Goal: Task Accomplishment & Management: Complete application form

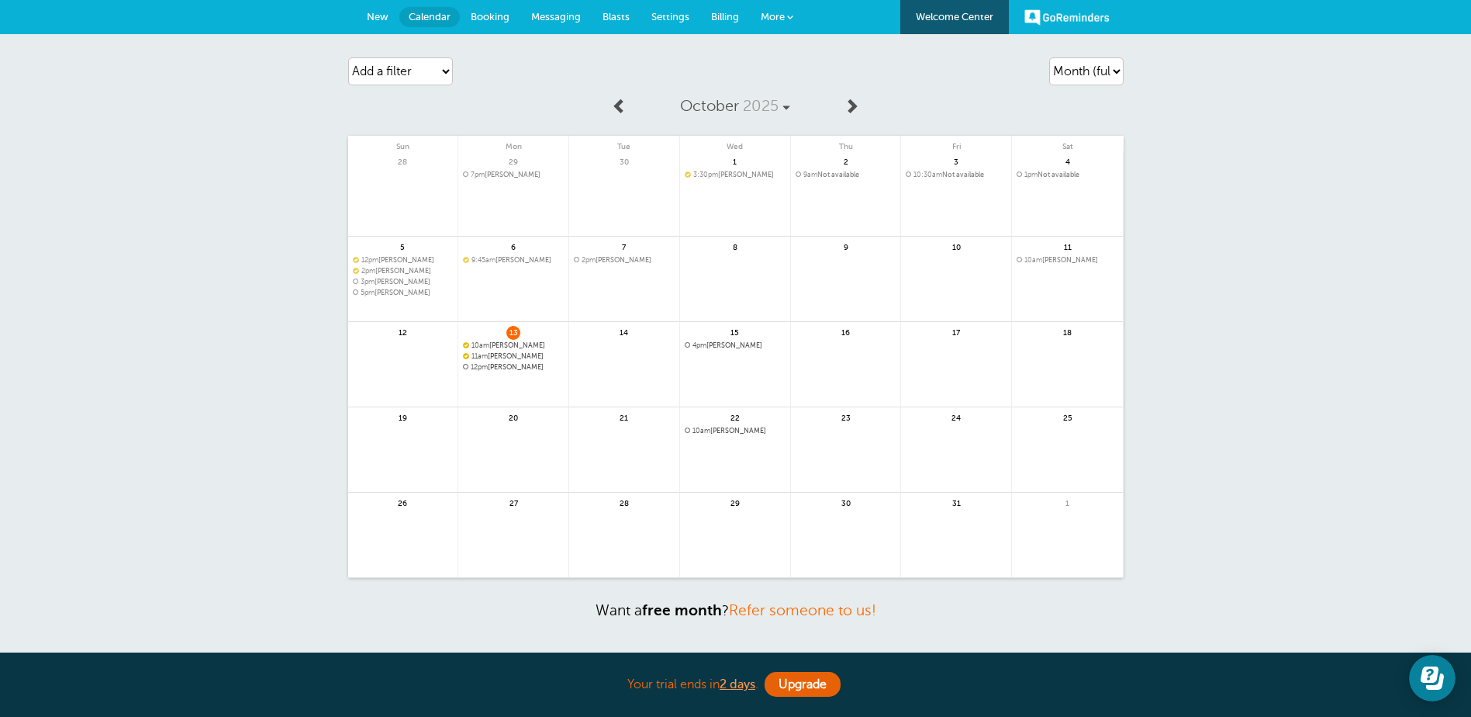
click at [623, 337] on span "14" at bounding box center [624, 332] width 14 height 12
drag, startPoint x: 484, startPoint y: 19, endPoint x: 513, endPoint y: 30, distance: 31.0
click at [484, 18] on span "Booking" at bounding box center [490, 17] width 39 height 12
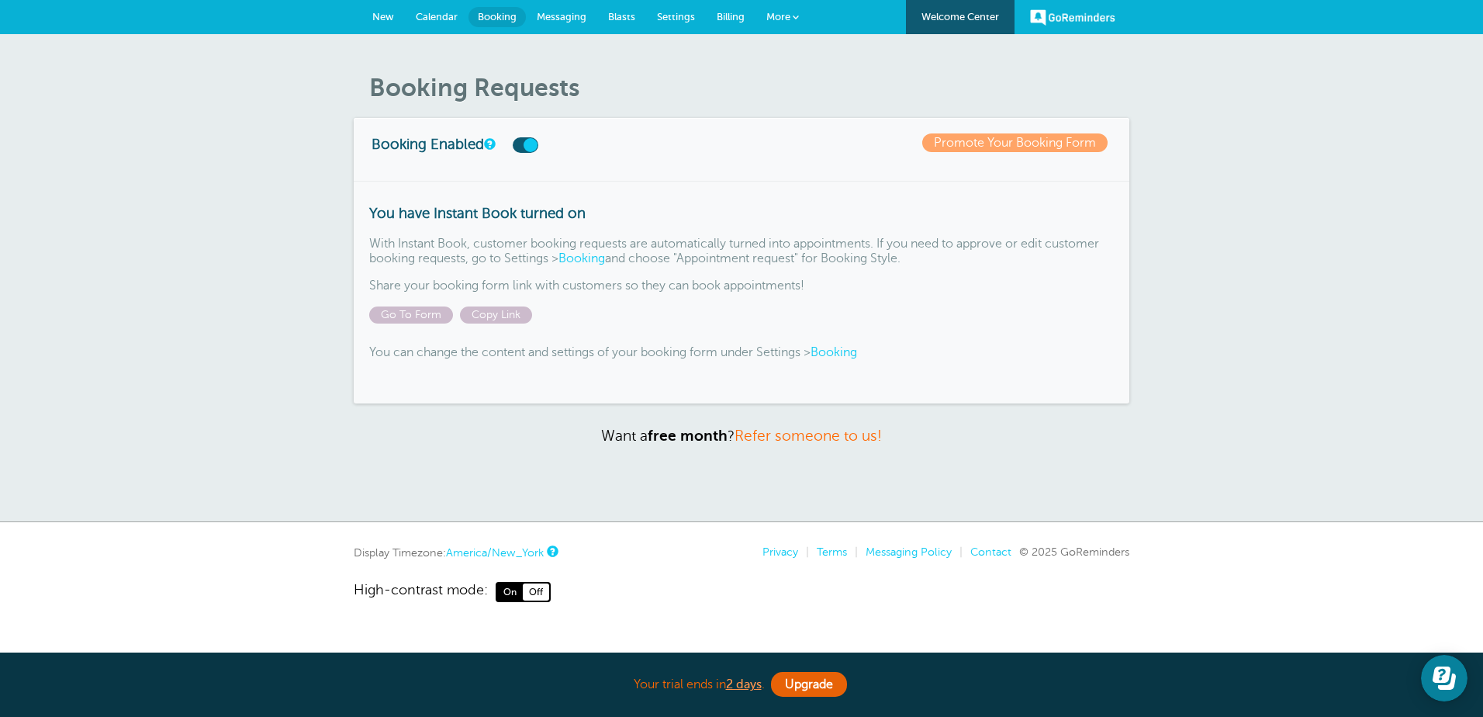
click at [385, 13] on span "New" at bounding box center [383, 17] width 22 height 12
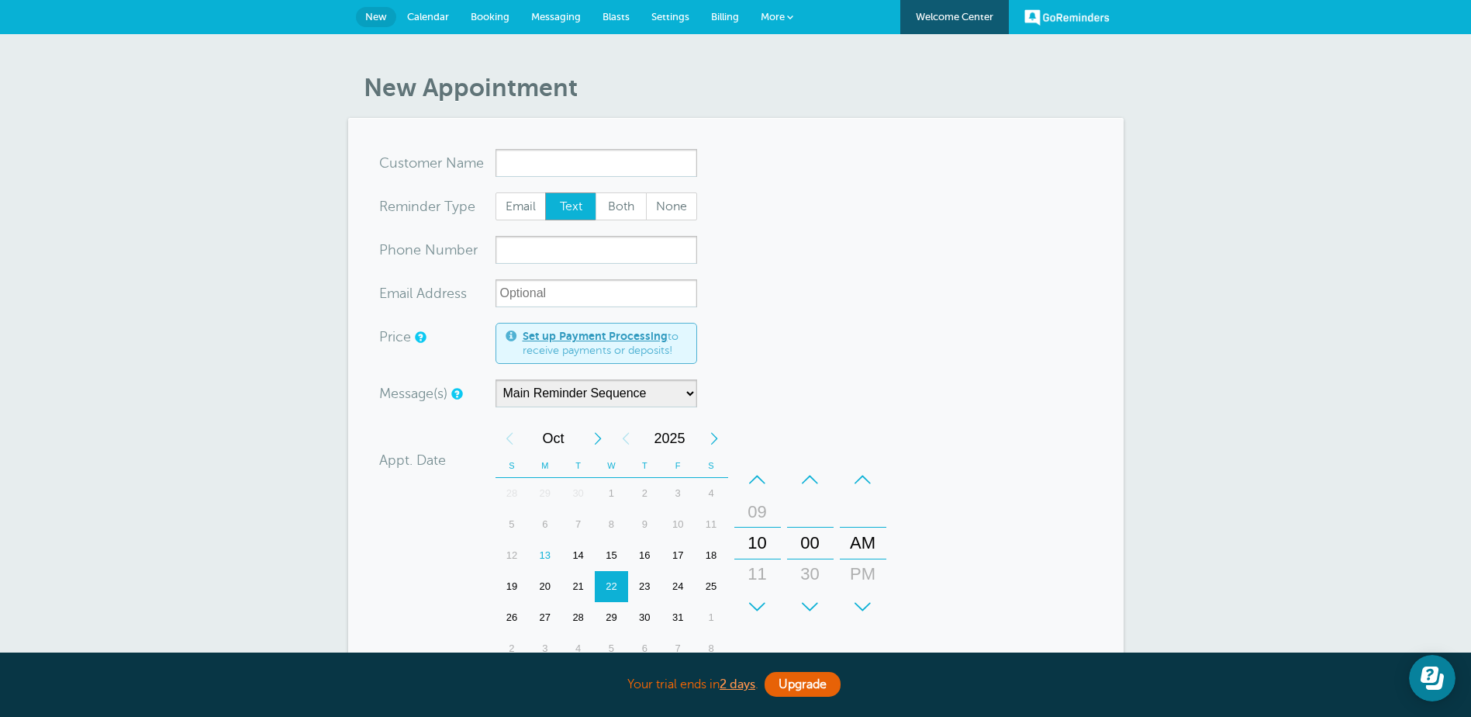
click at [618, 158] on input "x-no-autofill" at bounding box center [597, 163] width 202 height 28
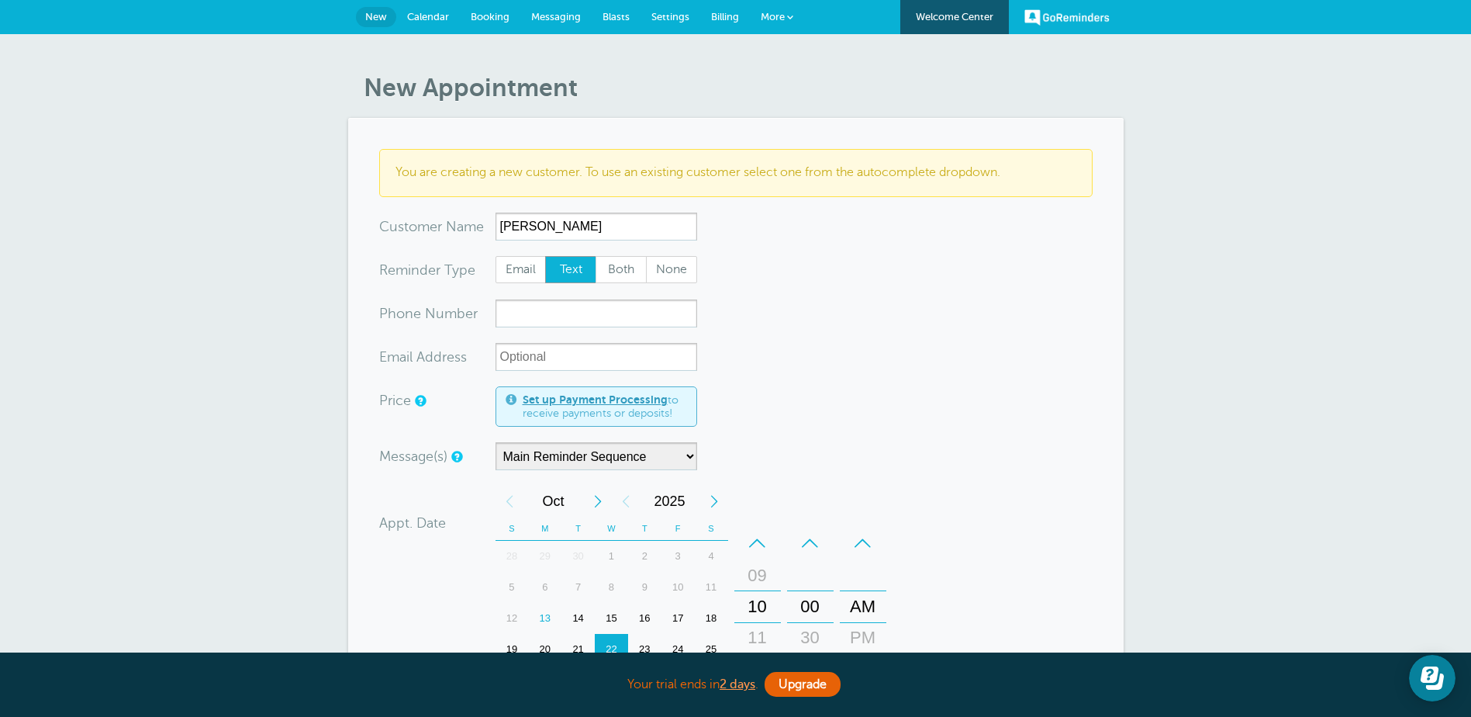
type input "[PERSON_NAME]"
click at [621, 311] on input "xxx-no-autofill" at bounding box center [597, 313] width 202 height 28
type input "6628229504"
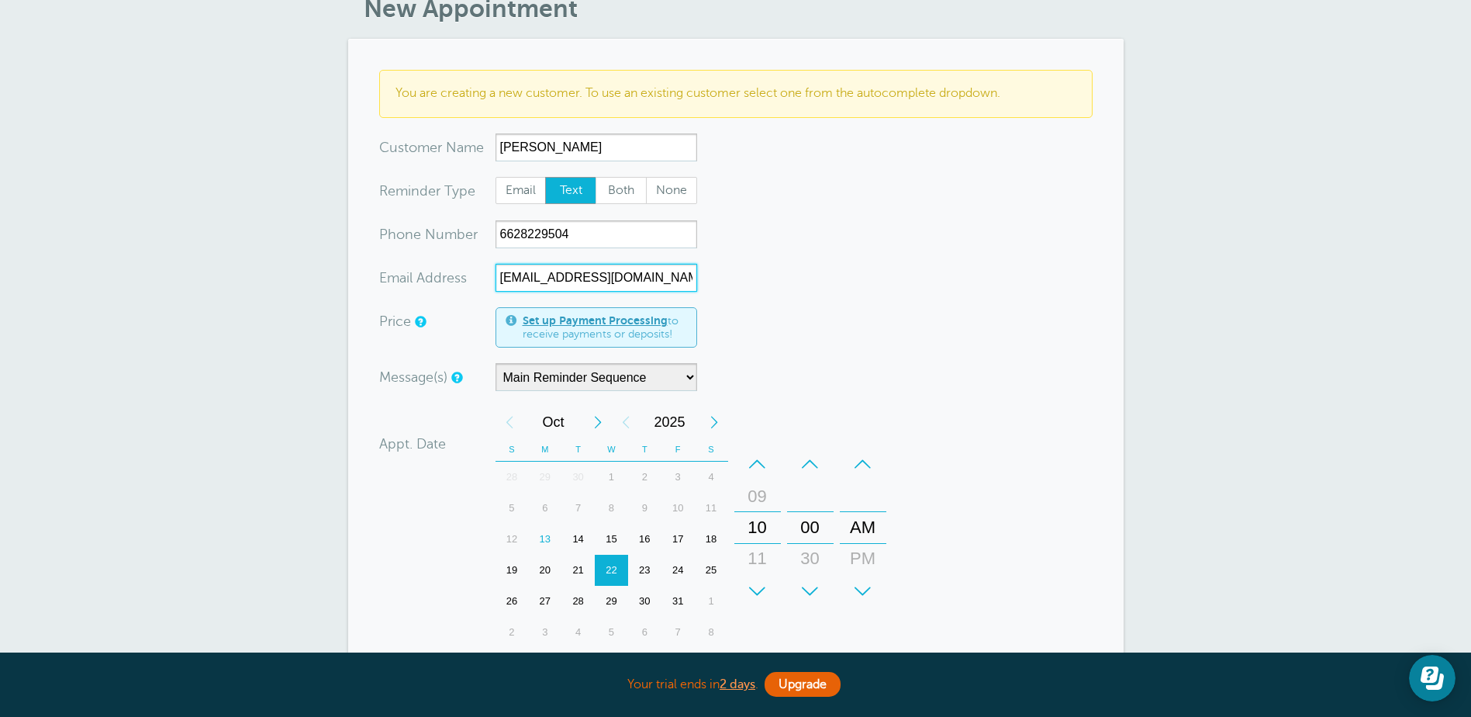
scroll to position [155, 0]
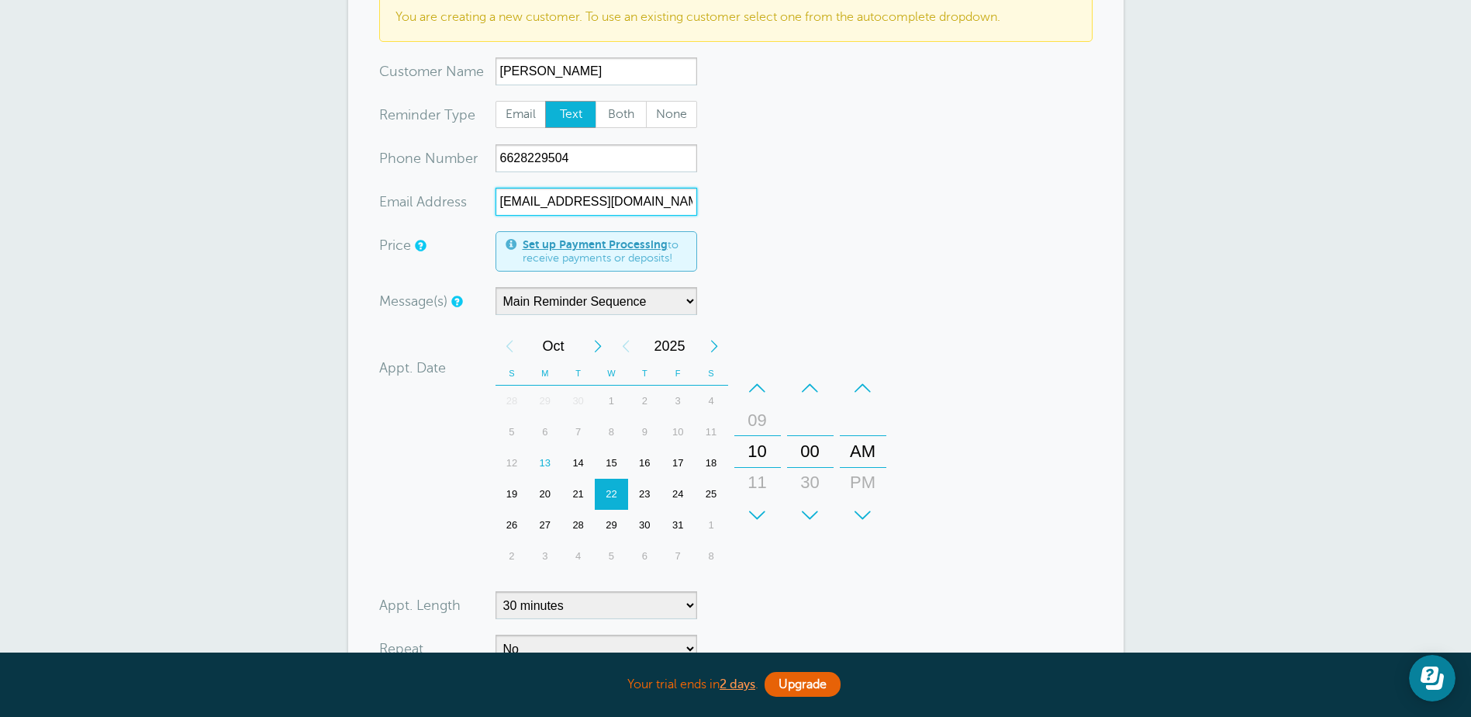
click at [758, 507] on div "+" at bounding box center [757, 514] width 47 height 31
click at [762, 506] on div "+" at bounding box center [757, 514] width 47 height 31
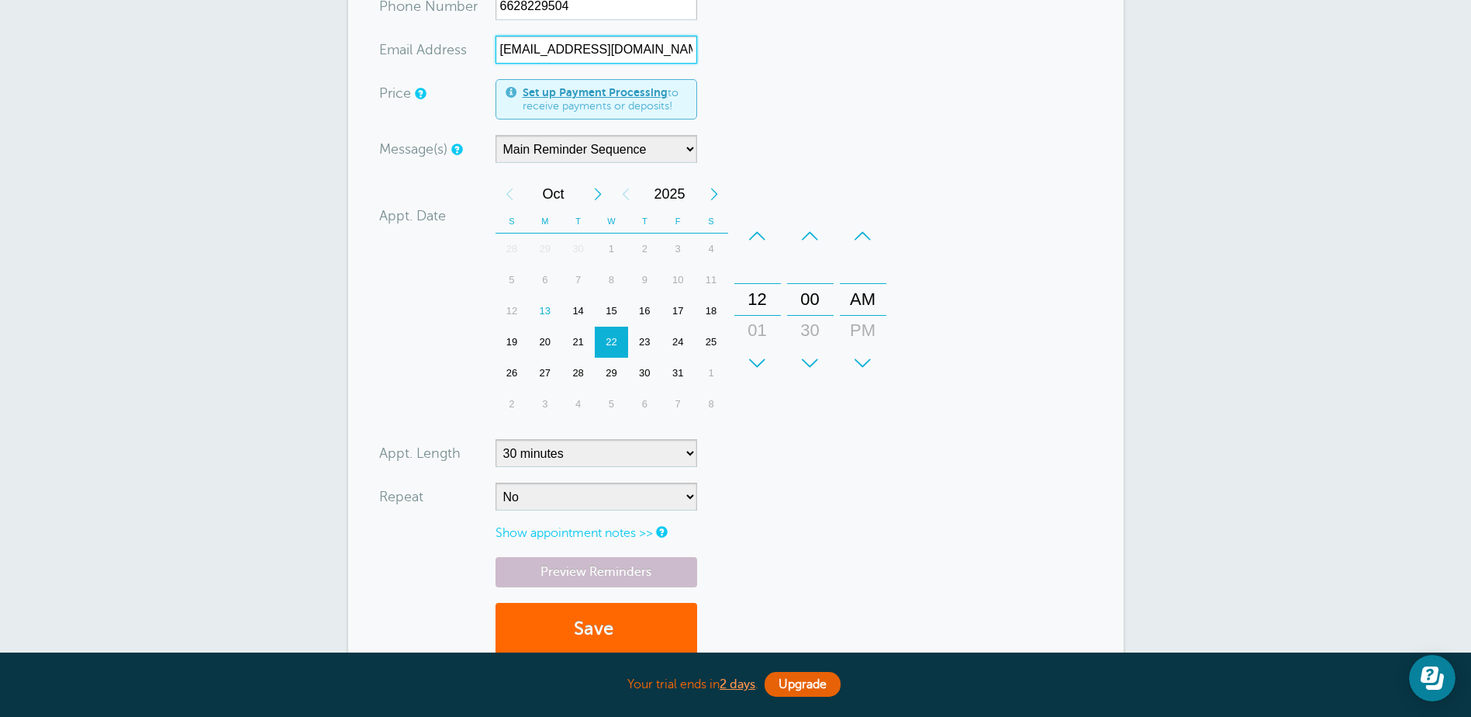
scroll to position [388, 0]
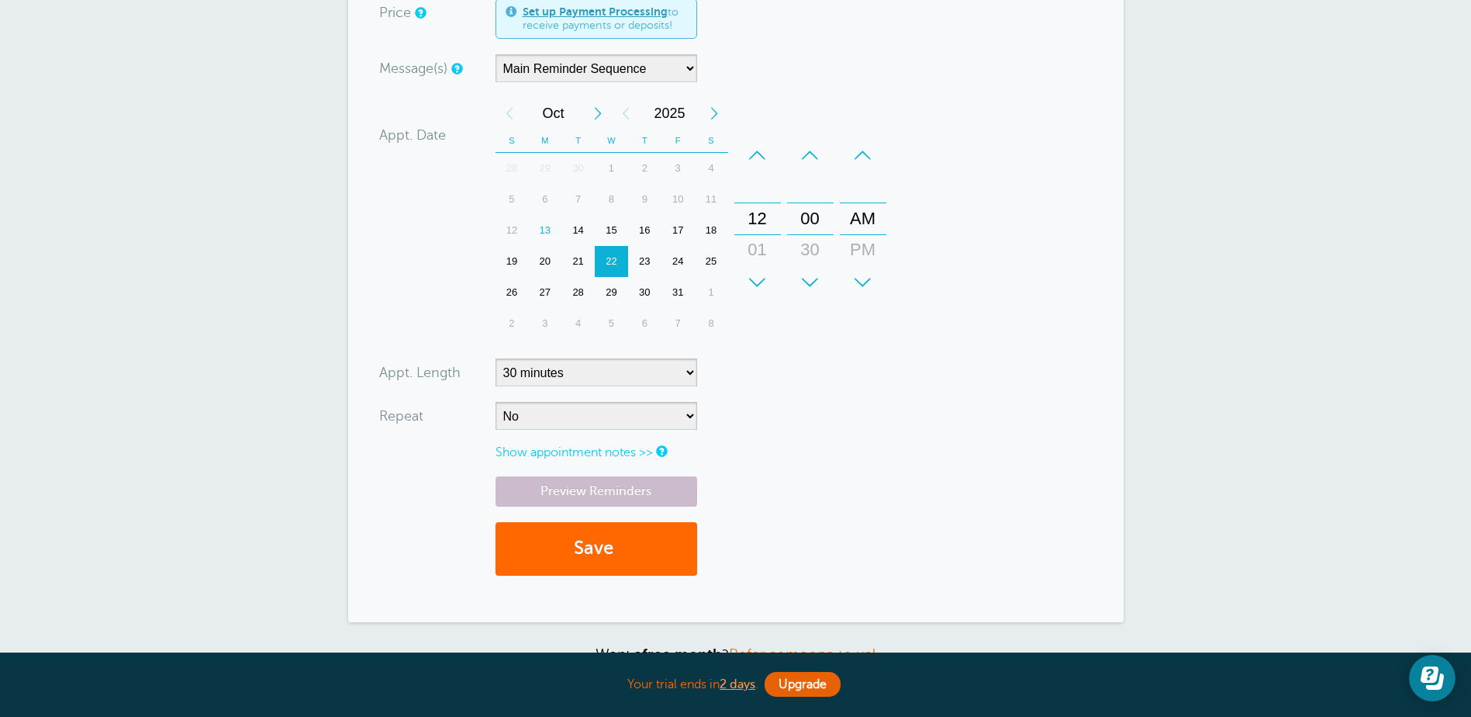
type input "lross_9457@yahoo.com"
click at [624, 452] on link "Show appointment notes >>" at bounding box center [574, 452] width 157 height 14
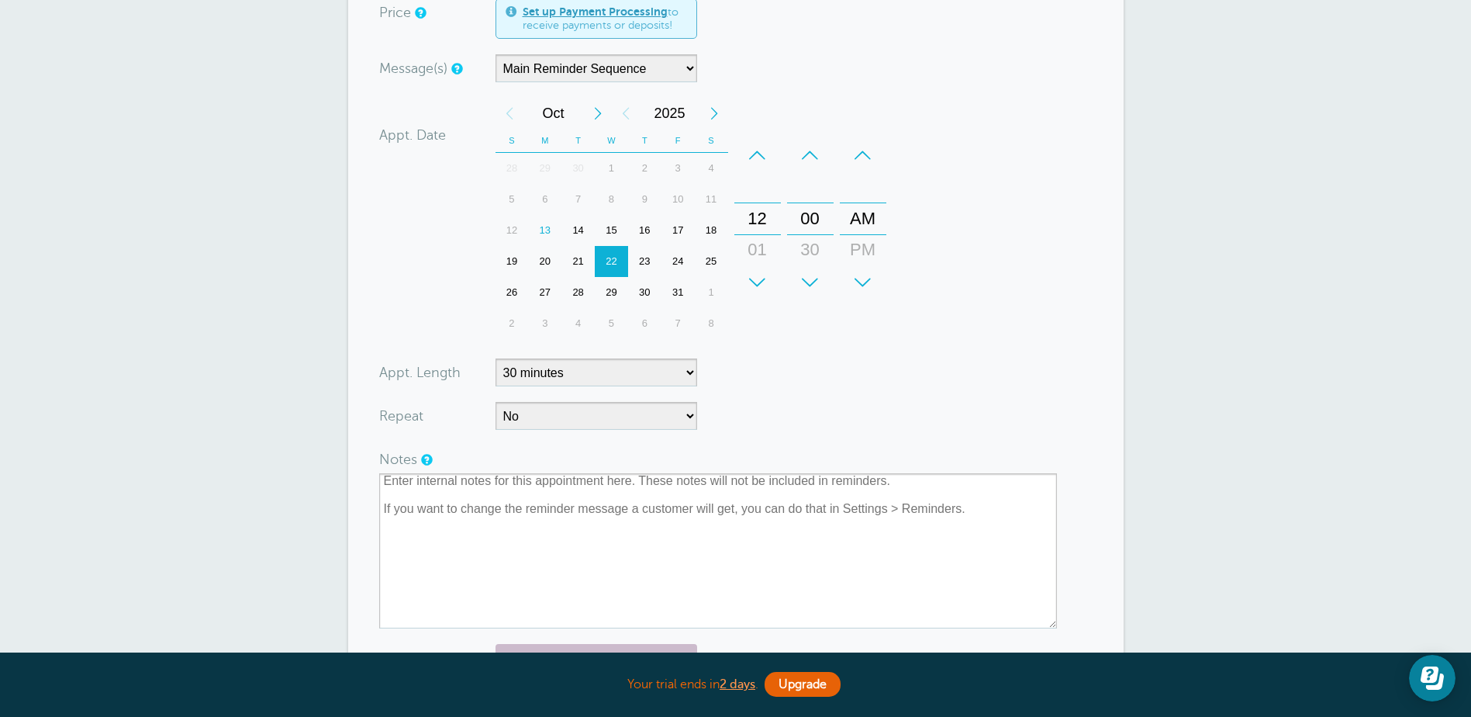
click at [570, 448] on div at bounding box center [735, 536] width 713 height 183
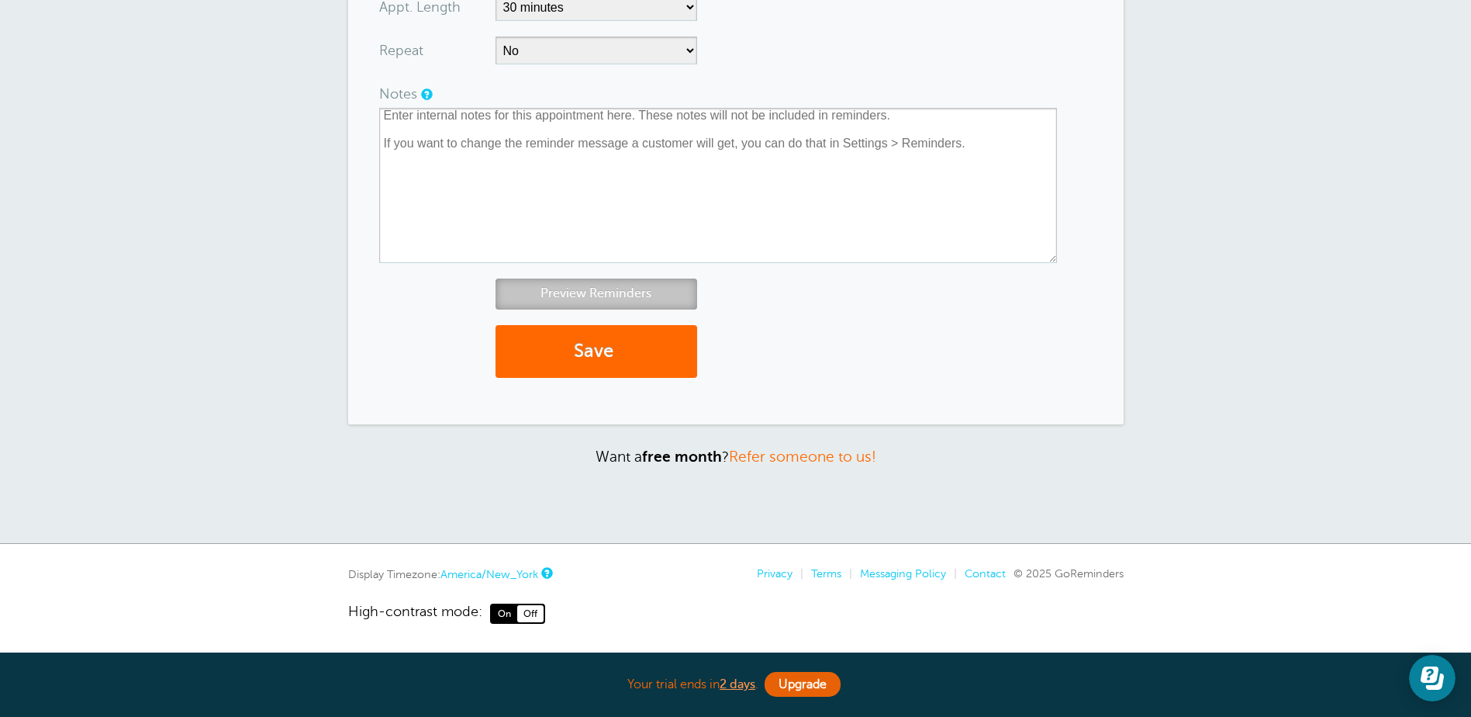
click at [590, 292] on link "Preview Reminders" at bounding box center [597, 293] width 202 height 30
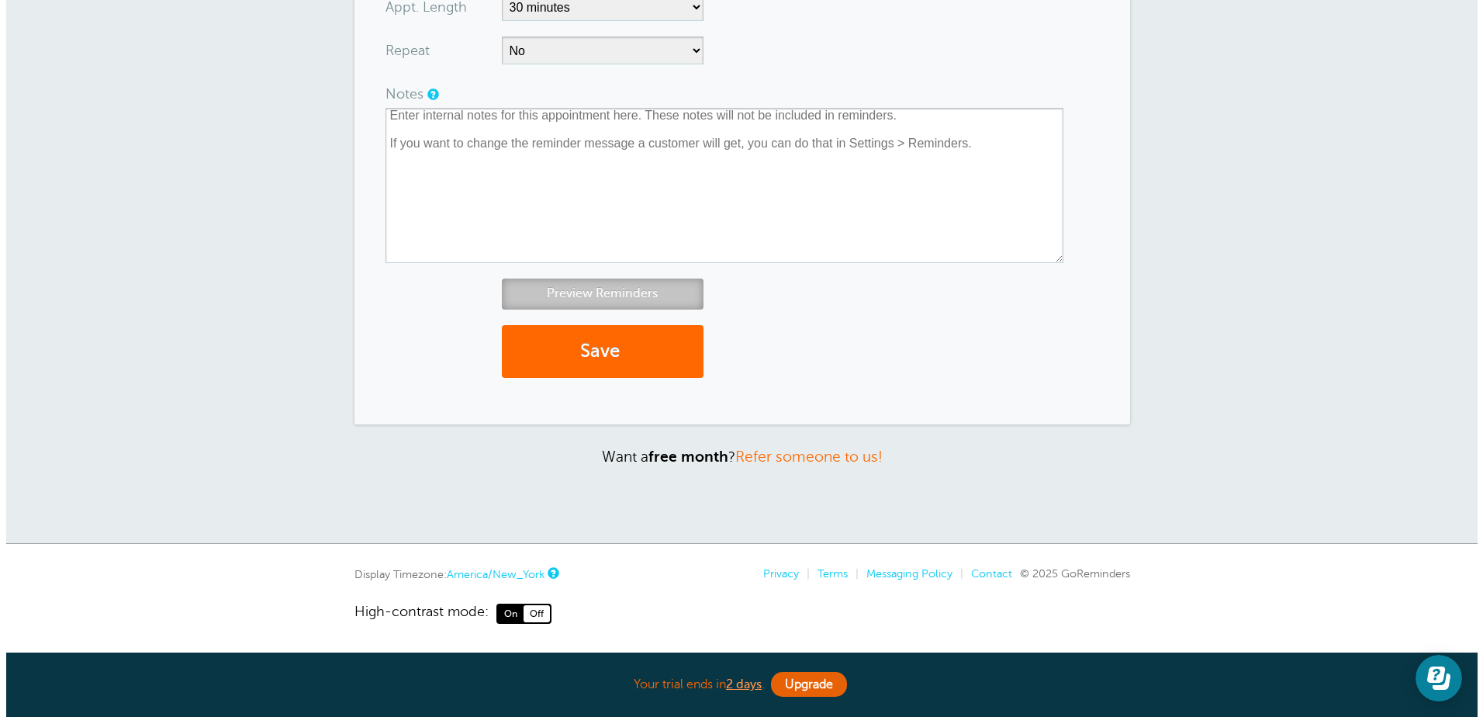
scroll to position [580, 0]
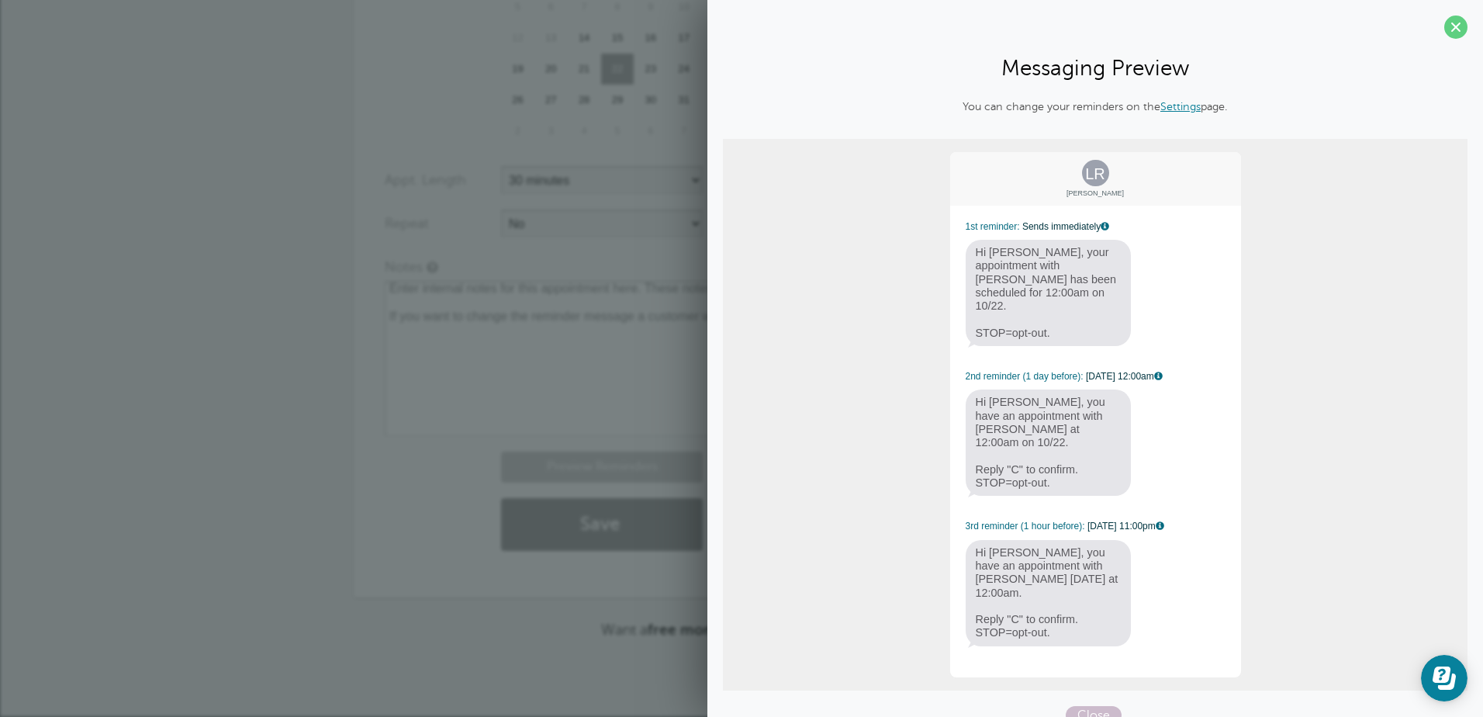
click at [1054, 600] on span "Hi Latonya, you have an appointment with Teri Hanson today at 12:00am. Reply "C…" at bounding box center [1048, 593] width 166 height 106
click at [1108, 565] on span "Hi Latonya, you have an appointment with Teri Hanson today at 12:00am. Reply "C…" at bounding box center [1048, 593] width 166 height 106
click at [1178, 106] on link "Settings" at bounding box center [1180, 106] width 40 height 12
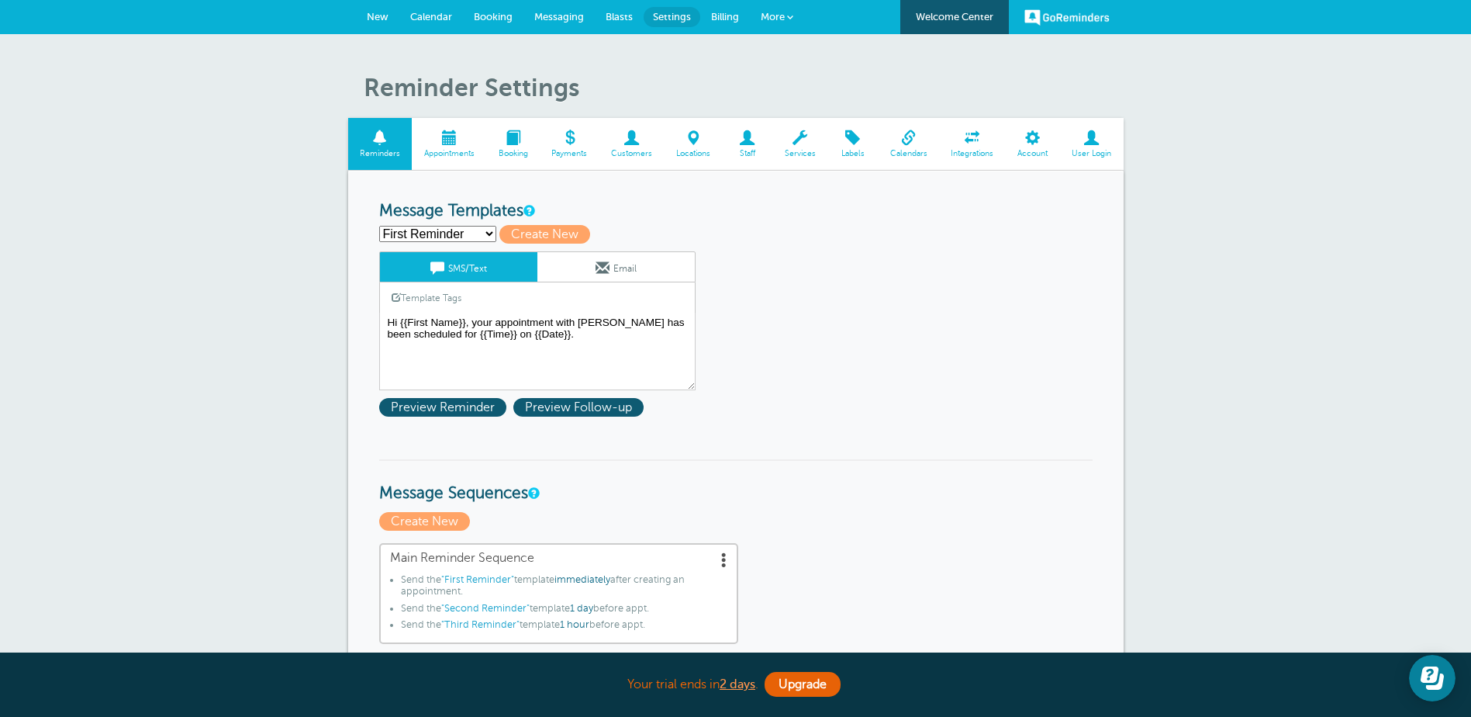
click at [416, 19] on span "Calendar" at bounding box center [431, 17] width 42 height 12
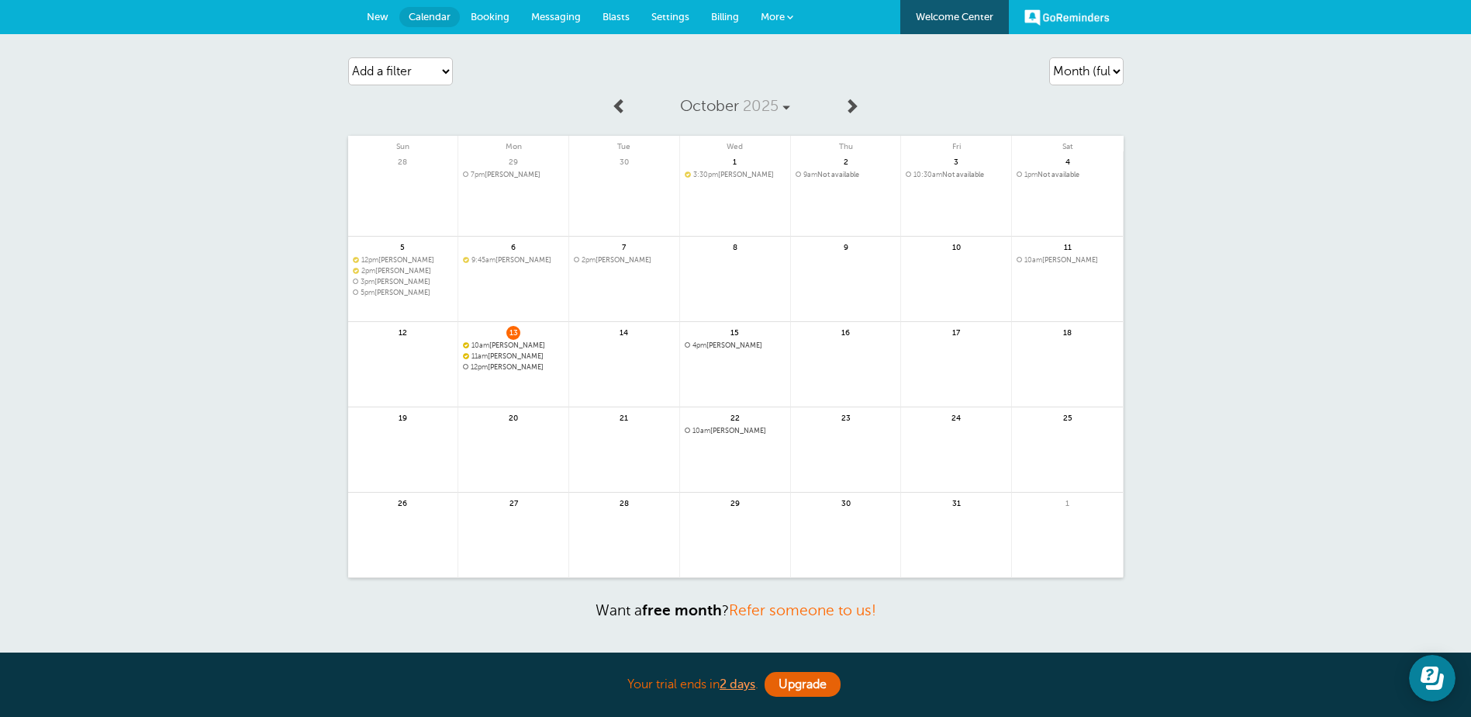
click at [371, 11] on span "New" at bounding box center [378, 17] width 22 height 12
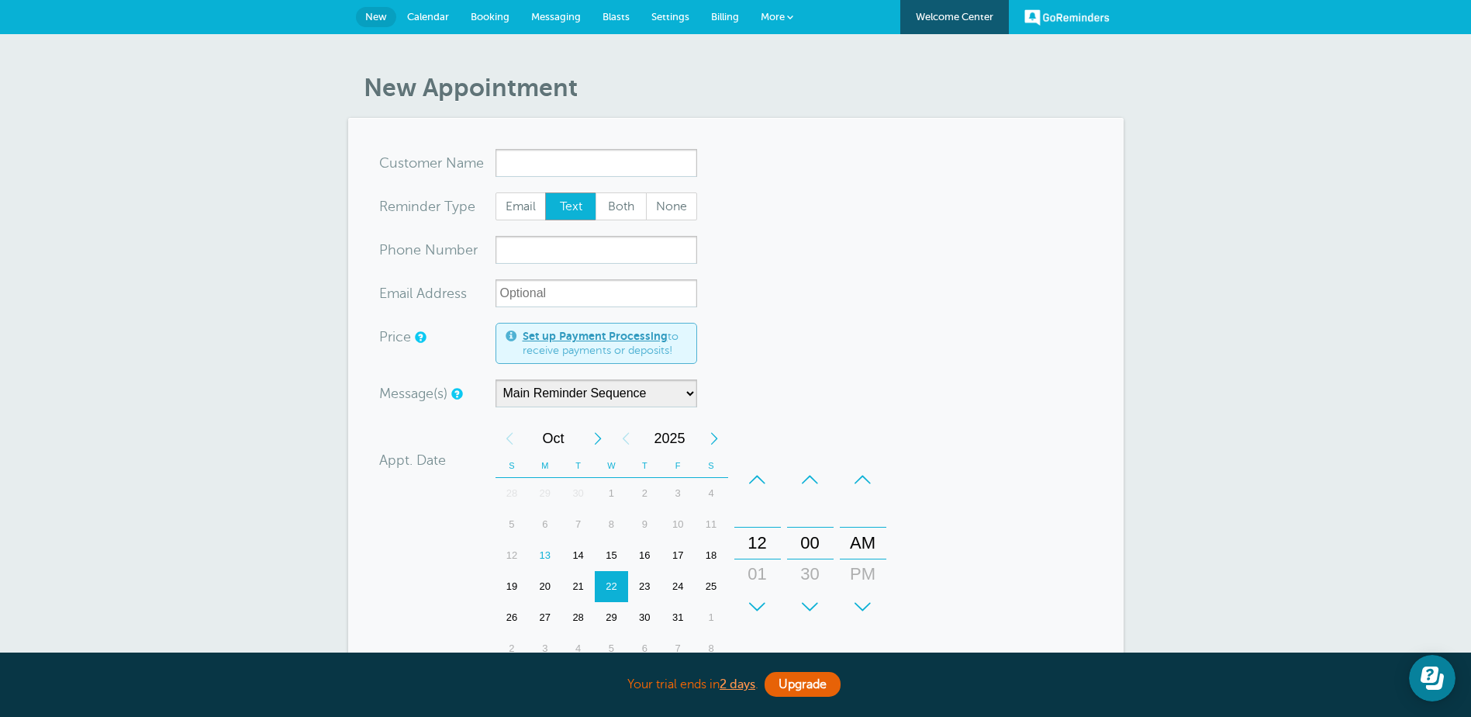
click at [636, 162] on input "x-no-autofill" at bounding box center [597, 163] width 202 height 28
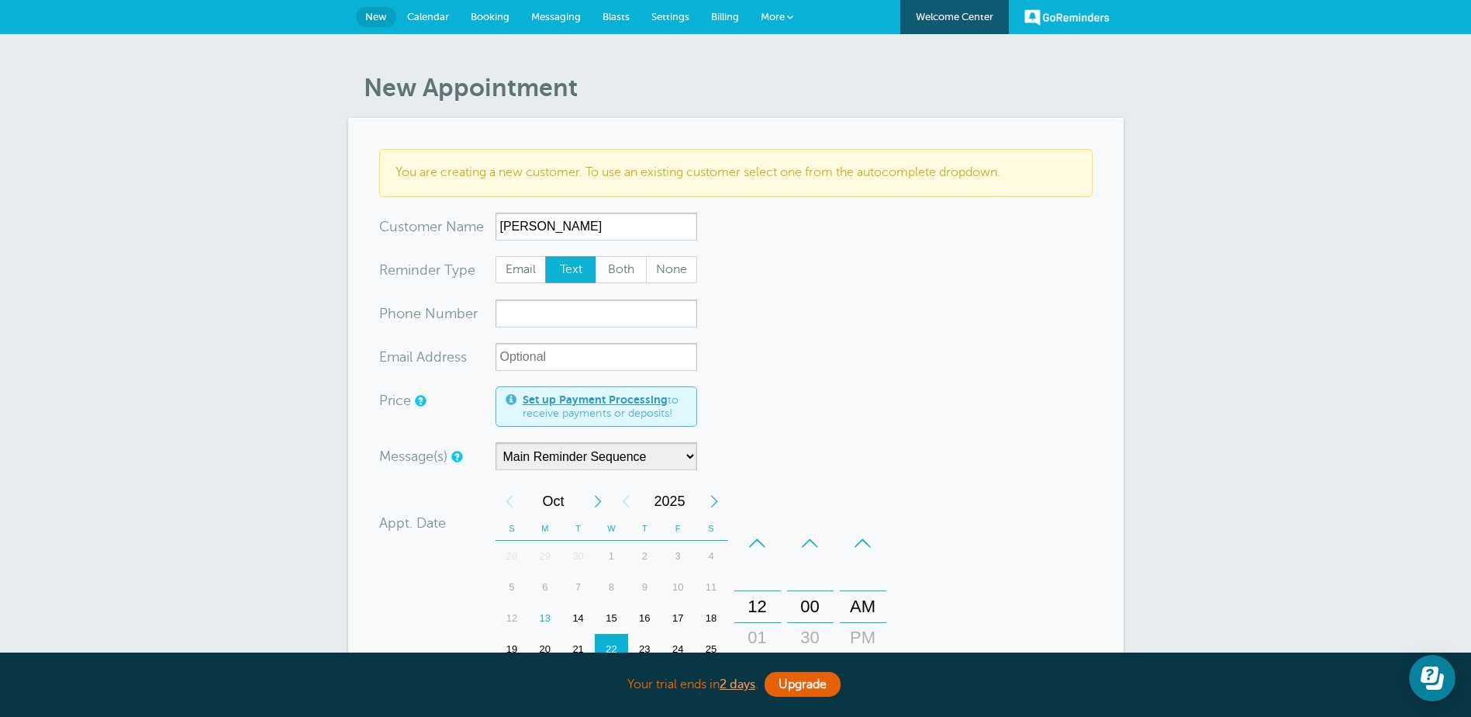
type input "[PERSON_NAME]"
type input "6628229504"
click at [619, 356] on input "xx-no-autofill" at bounding box center [597, 357] width 202 height 28
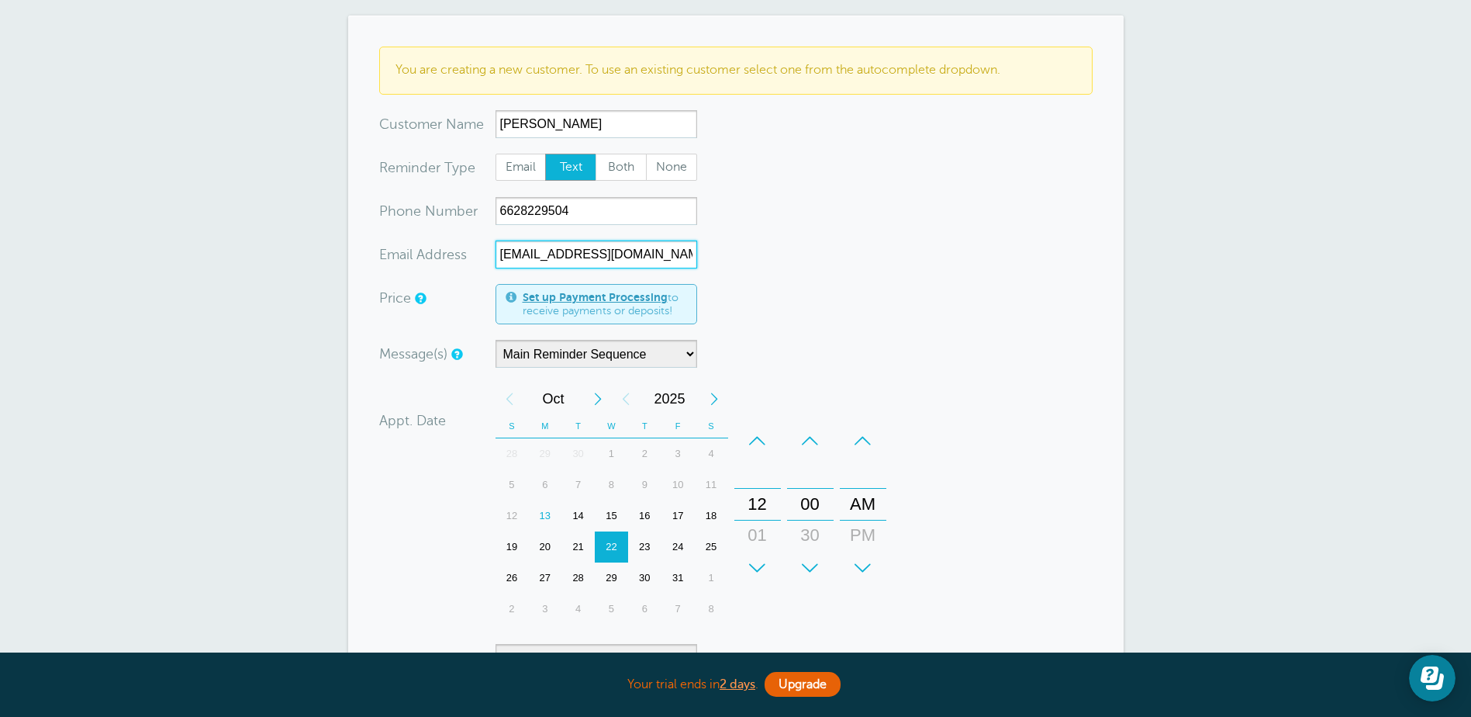
scroll to position [233, 0]
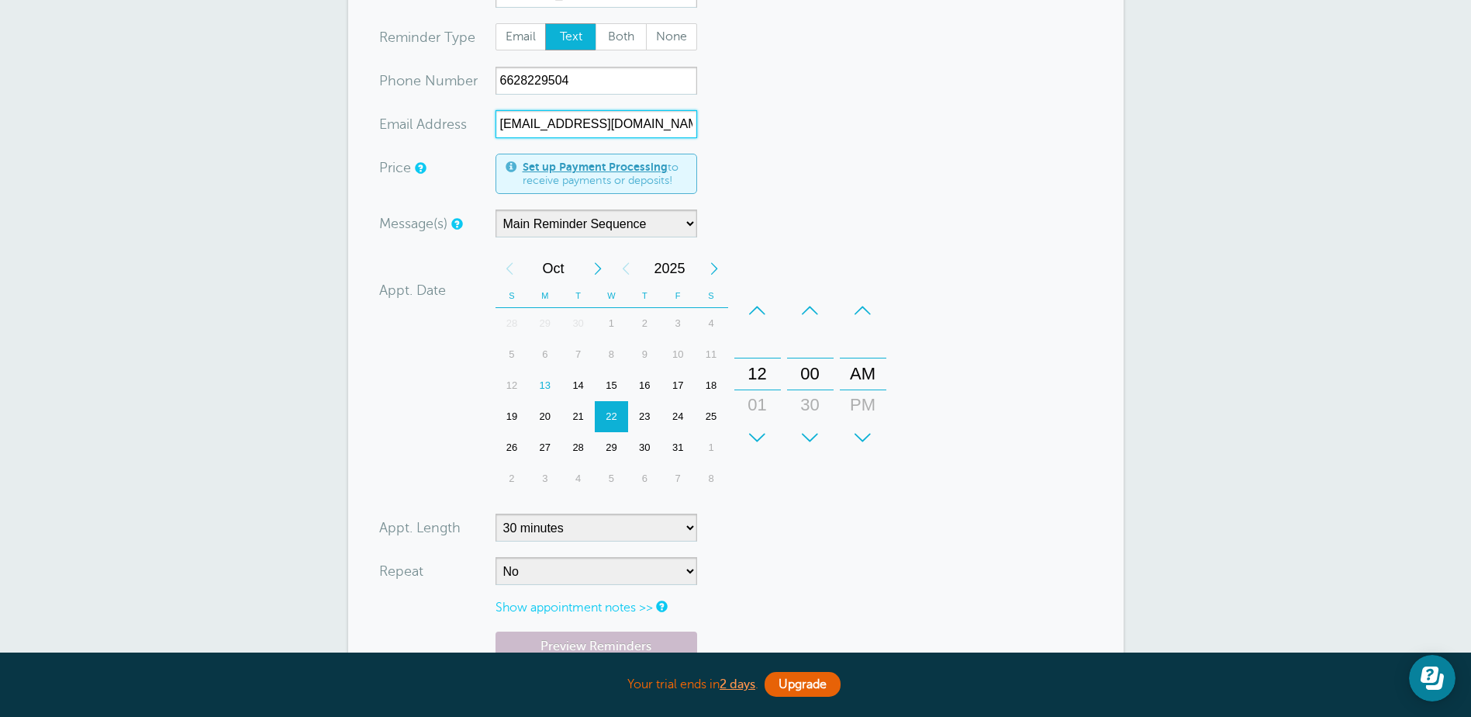
click at [578, 385] on div "14" at bounding box center [577, 385] width 33 height 31
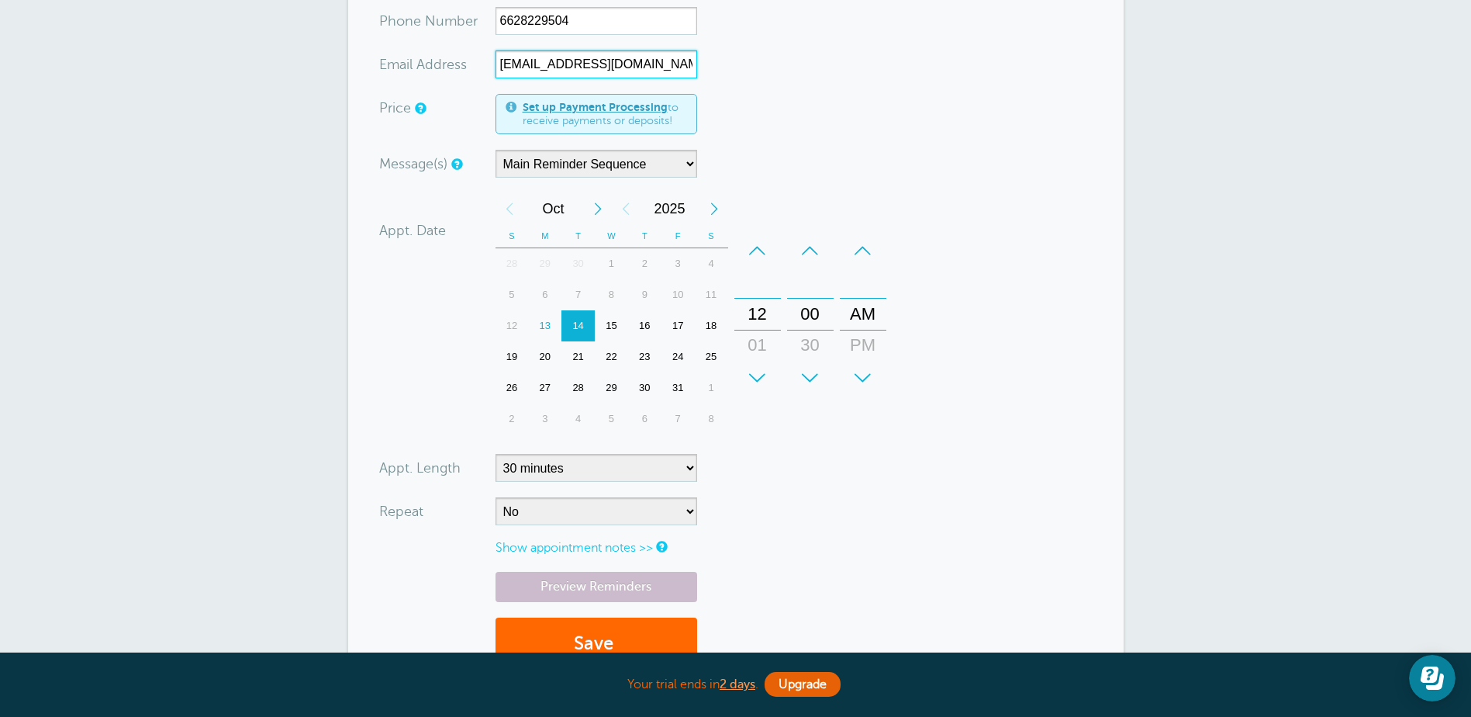
scroll to position [465, 0]
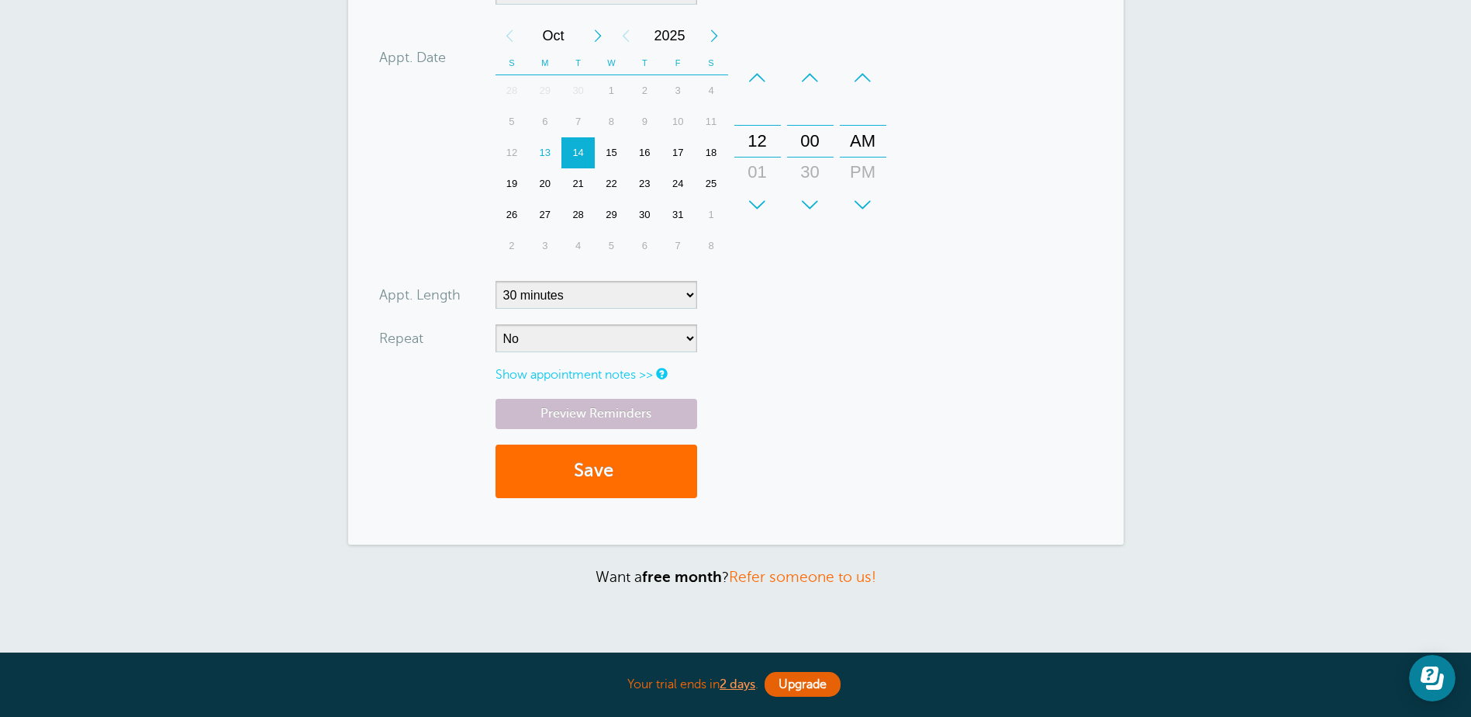
type input "lross_9457@yahoo.com"
click at [589, 462] on button "Save" at bounding box center [597, 471] width 202 height 54
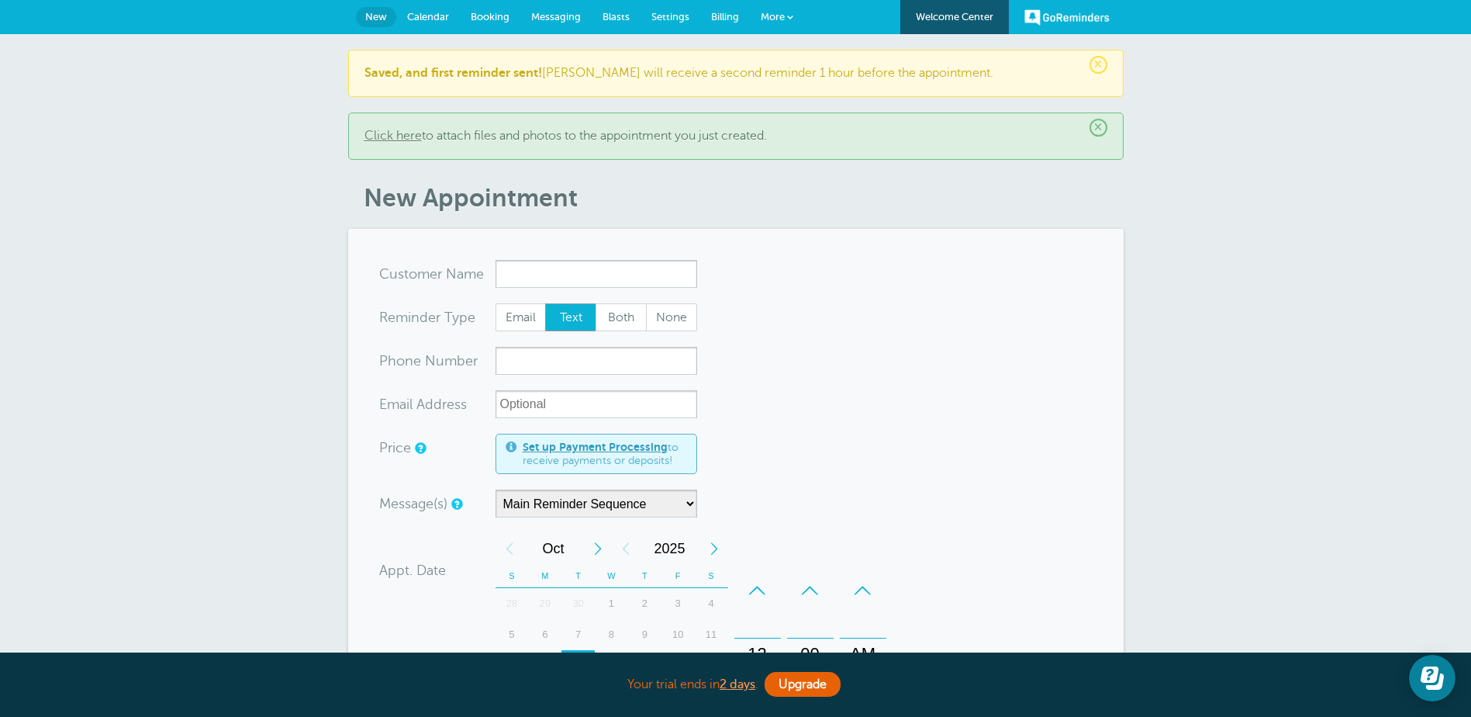
click at [543, 16] on span "Messaging" at bounding box center [556, 17] width 50 height 12
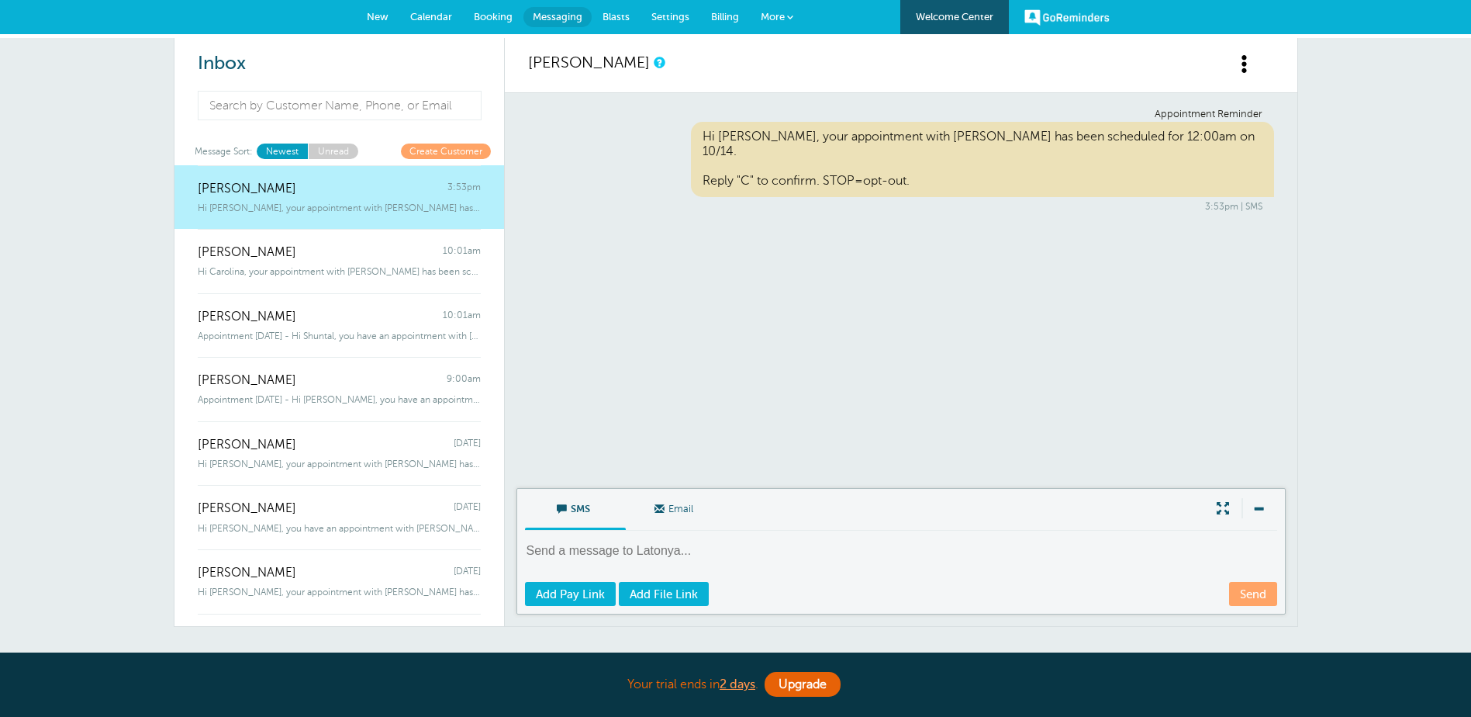
click at [602, 551] on textarea at bounding box center [902, 561] width 755 height 38
drag, startPoint x: 662, startPoint y: 550, endPoint x: 675, endPoint y: 553, distance: 13.5
click at [661, 550] on textarea at bounding box center [902, 561] width 755 height 38
type textarea "I will call at 11am CST."
drag, startPoint x: 1244, startPoint y: 593, endPoint x: 1231, endPoint y: 603, distance: 16.6
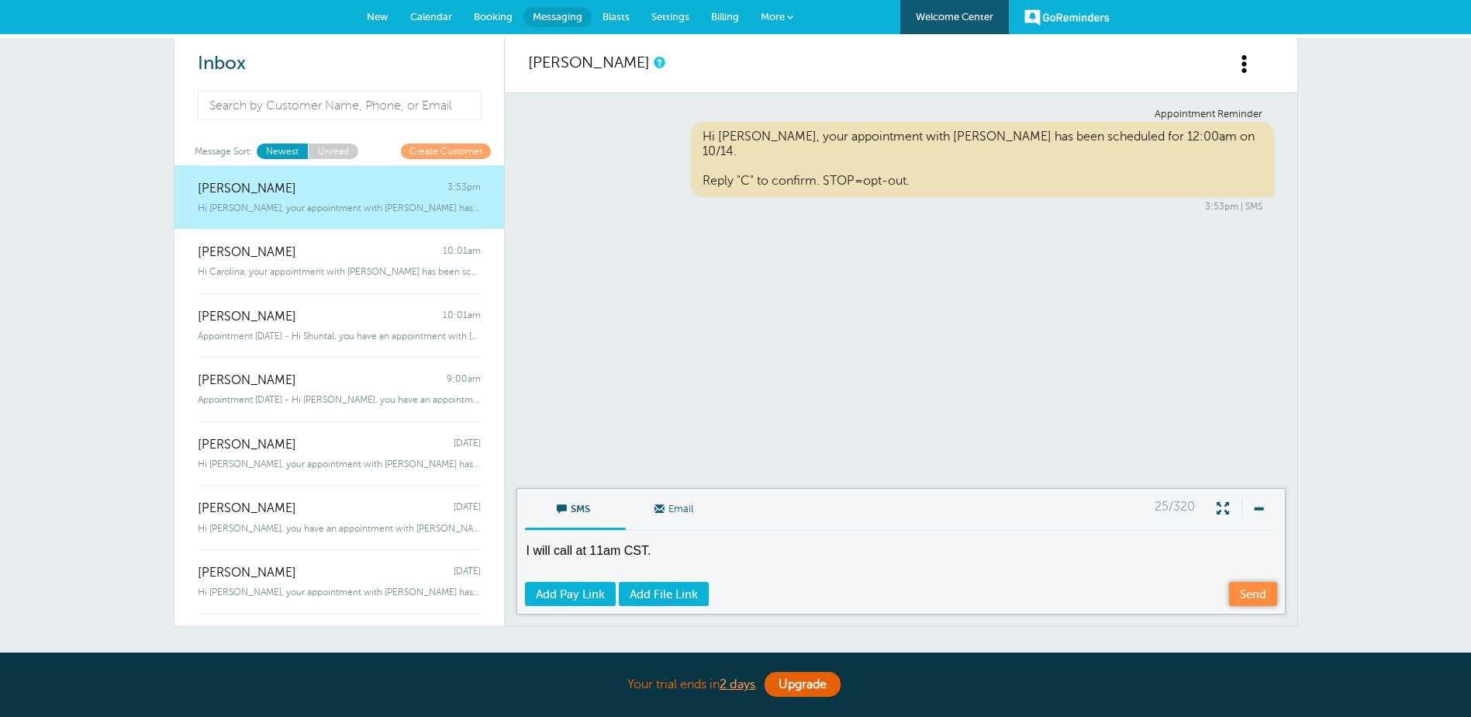
click at [1241, 593] on link "Send" at bounding box center [1253, 594] width 48 height 24
click at [426, 9] on link "Calendar" at bounding box center [431, 17] width 64 height 34
